Goal: Check status: Check status

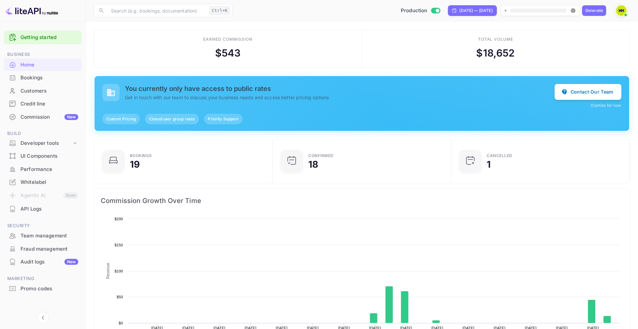
scroll to position [100, 168]
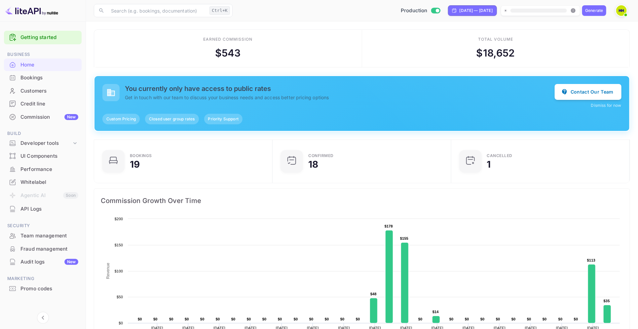
click at [622, 13] on img at bounding box center [621, 10] width 11 height 11
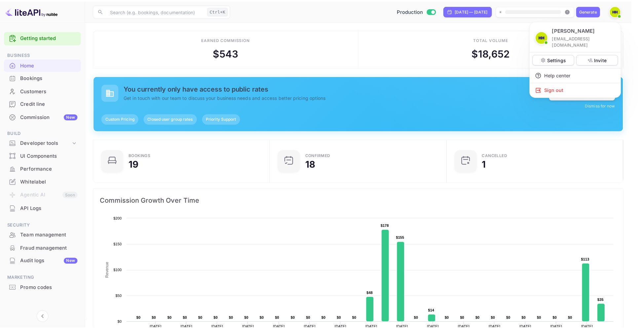
scroll to position [100, 168]
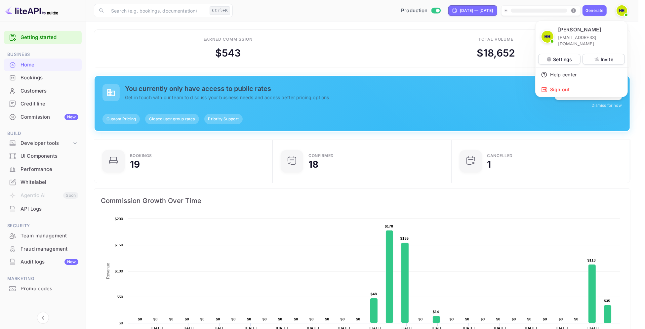
click at [574, 37] on p "hind.harda9@gmail.com" at bounding box center [590, 40] width 64 height 13
copy div "Hind Harda"
click at [29, 75] on div at bounding box center [322, 164] width 645 height 329
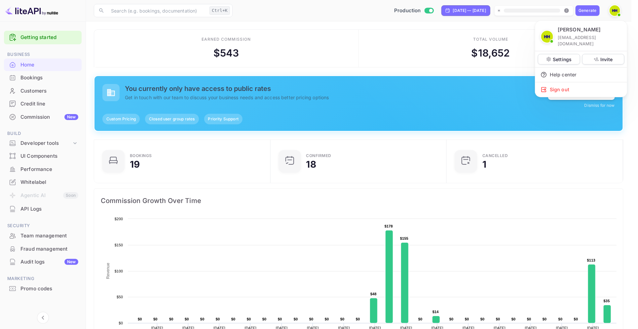
scroll to position [100, 168]
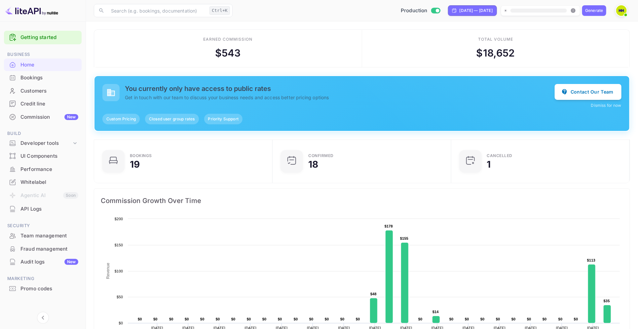
click at [32, 78] on div "Bookings" at bounding box center [49, 78] width 58 height 8
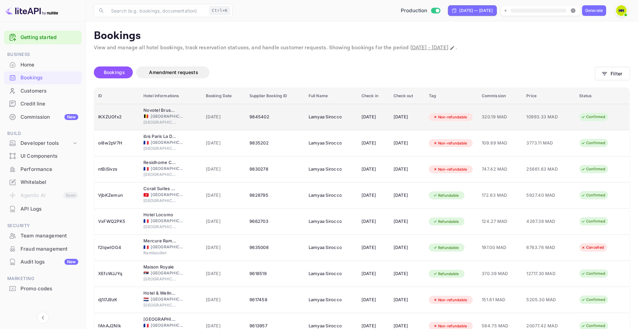
drag, startPoint x: 267, startPoint y: 118, endPoint x: 238, endPoint y: 120, distance: 29.1
click at [238, 120] on tr "lKXZUOfx2 Novotel Brussels off Grand'Place 🇧🇪 Belgium Brussels 07 Oct 2025 9845…" at bounding box center [362, 117] width 536 height 26
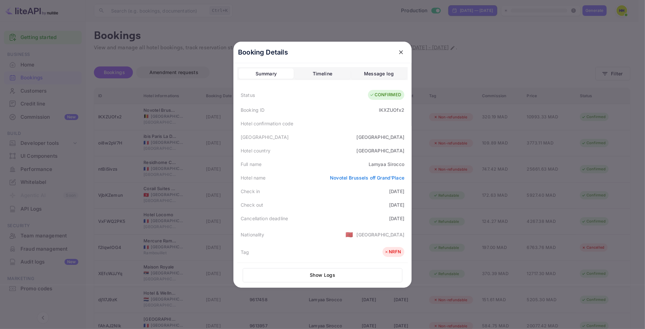
click at [398, 53] on icon "close" at bounding box center [401, 52] width 7 height 7
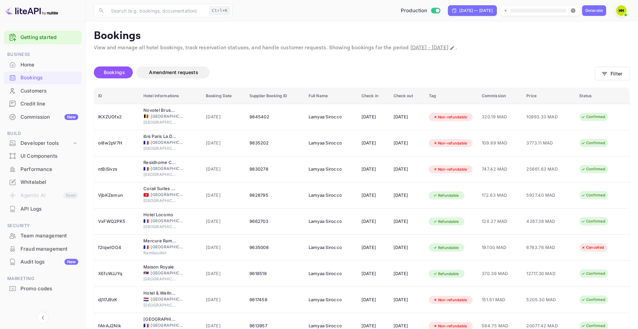
copy tr "9845402"
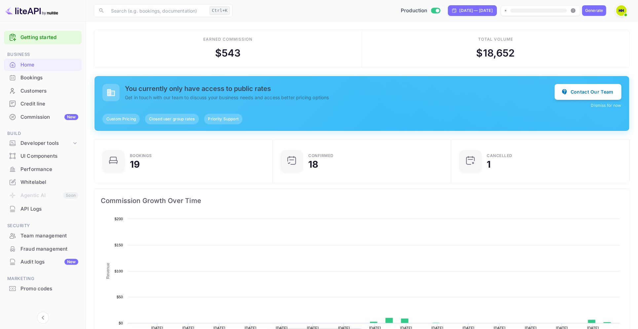
scroll to position [100, 168]
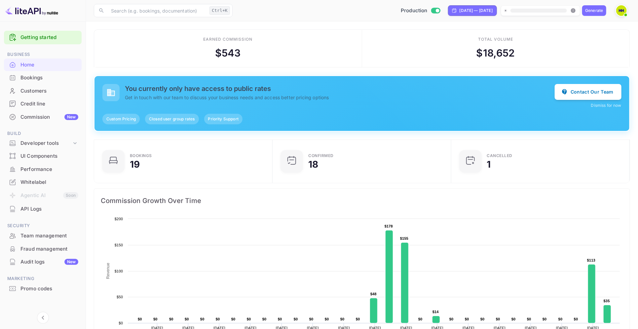
click at [25, 76] on div "Bookings" at bounding box center [49, 78] width 58 height 8
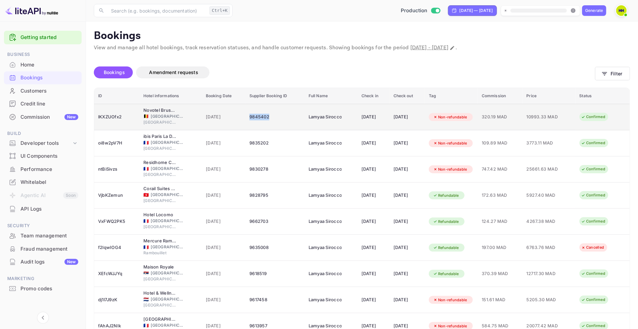
drag, startPoint x: 265, startPoint y: 120, endPoint x: 239, endPoint y: 122, distance: 26.5
click at [246, 122] on td "9845402" at bounding box center [275, 117] width 59 height 26
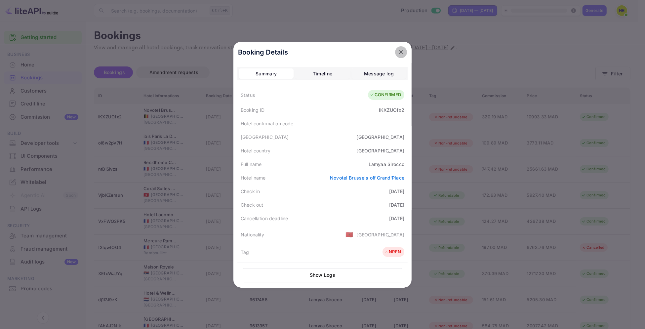
click at [398, 51] on icon "close" at bounding box center [401, 52] width 7 height 7
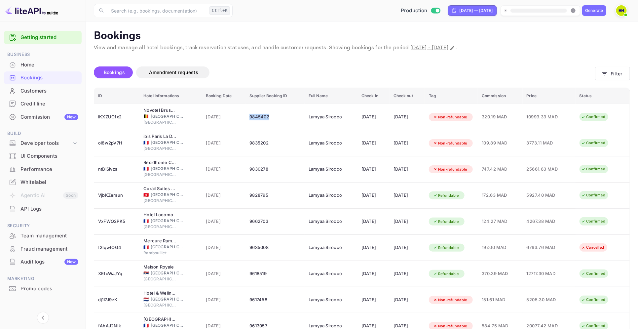
copy div "9845402"
